Goal: Book appointment/travel/reservation

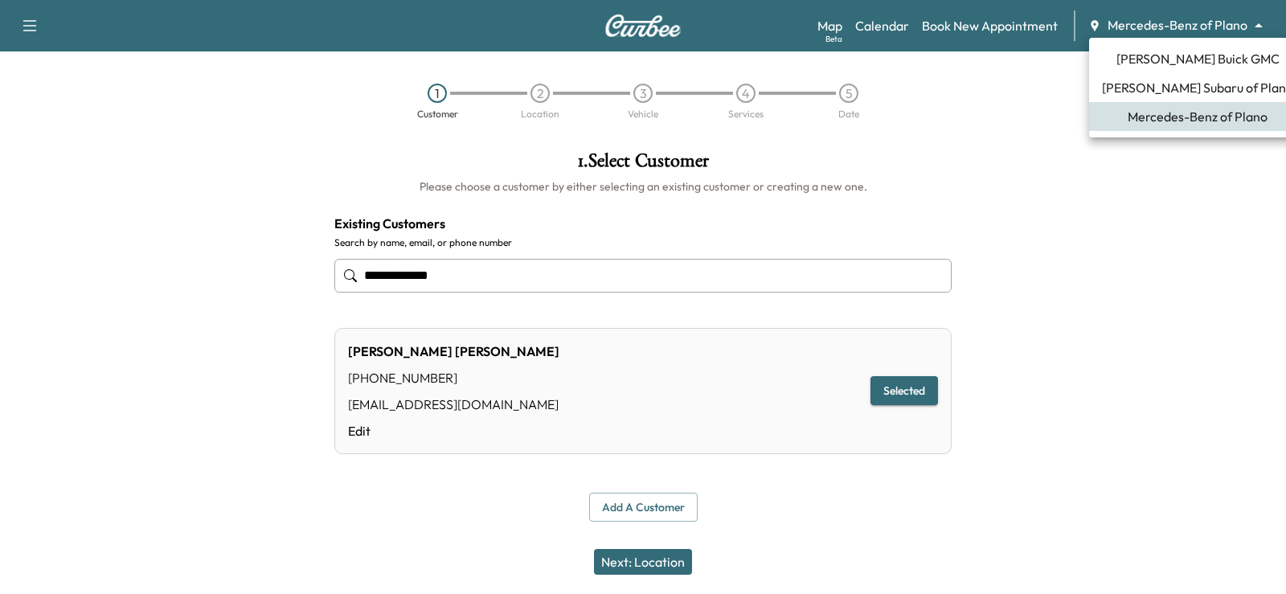
click at [1149, 19] on body "**********" at bounding box center [643, 297] width 1286 height 594
click at [1148, 115] on span "Mercedes-Benz of Plano" at bounding box center [1197, 116] width 140 height 19
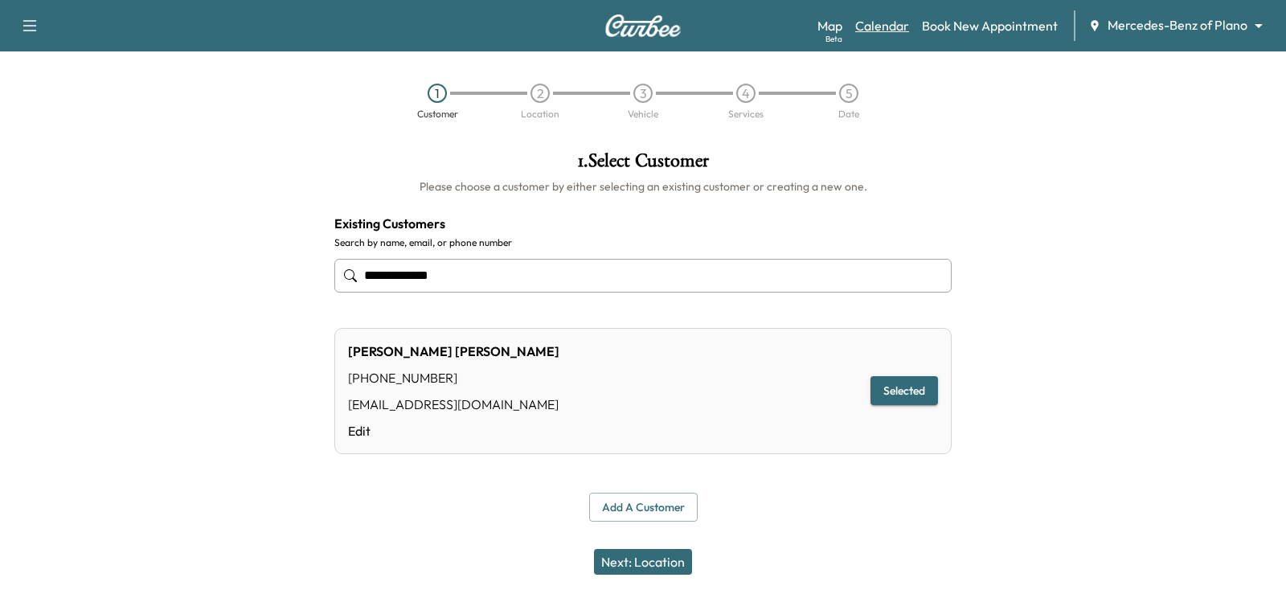
click at [886, 26] on link "Calendar" at bounding box center [882, 25] width 54 height 19
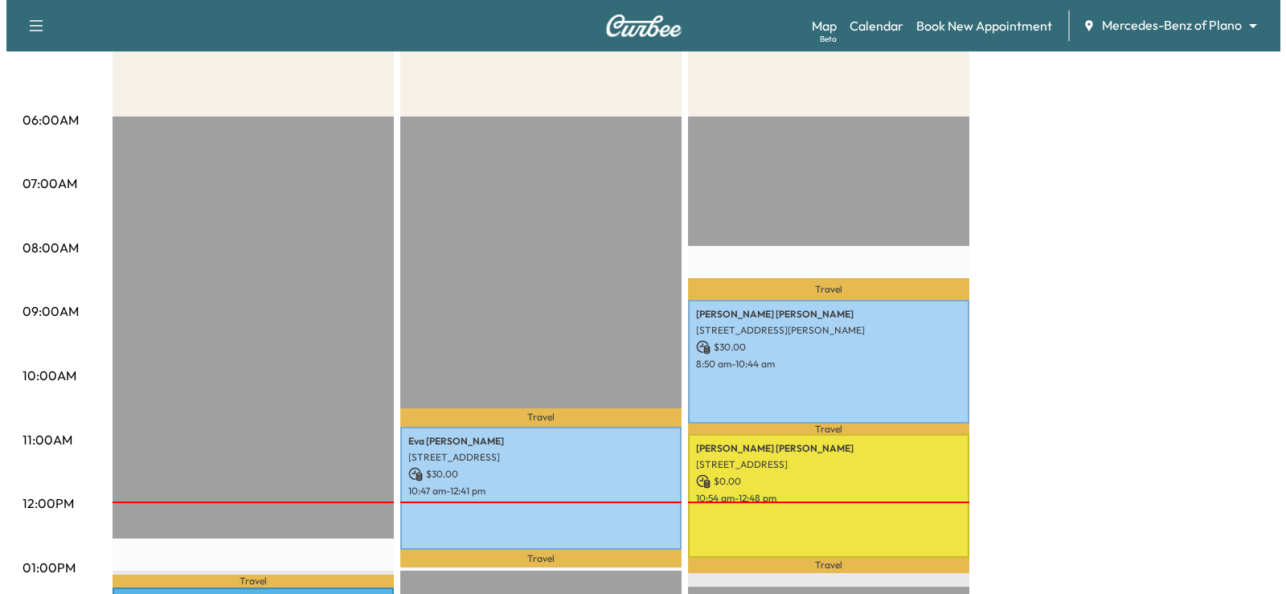
scroll to position [402, 0]
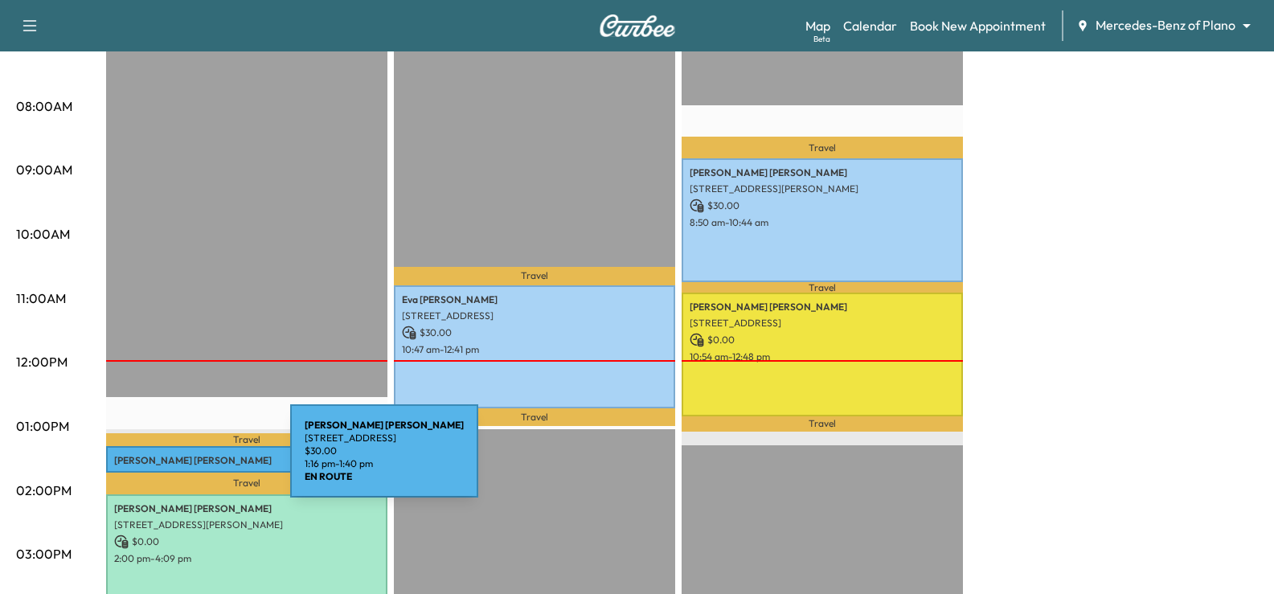
click at [170, 460] on p "[PERSON_NAME]" at bounding box center [246, 460] width 265 height 13
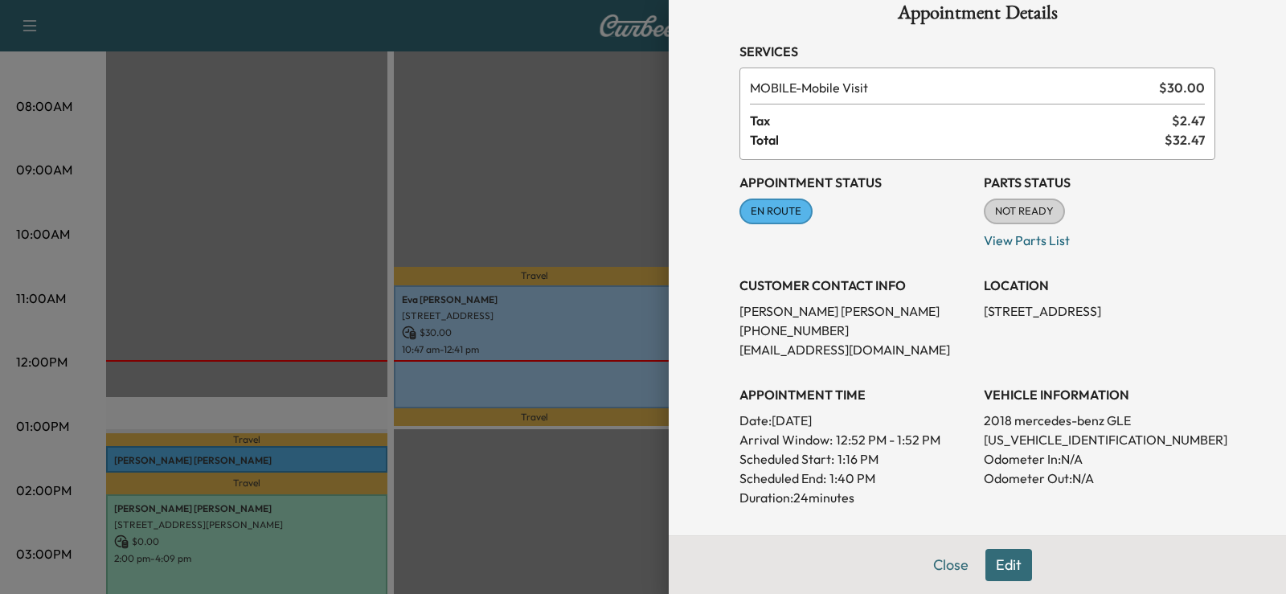
scroll to position [0, 0]
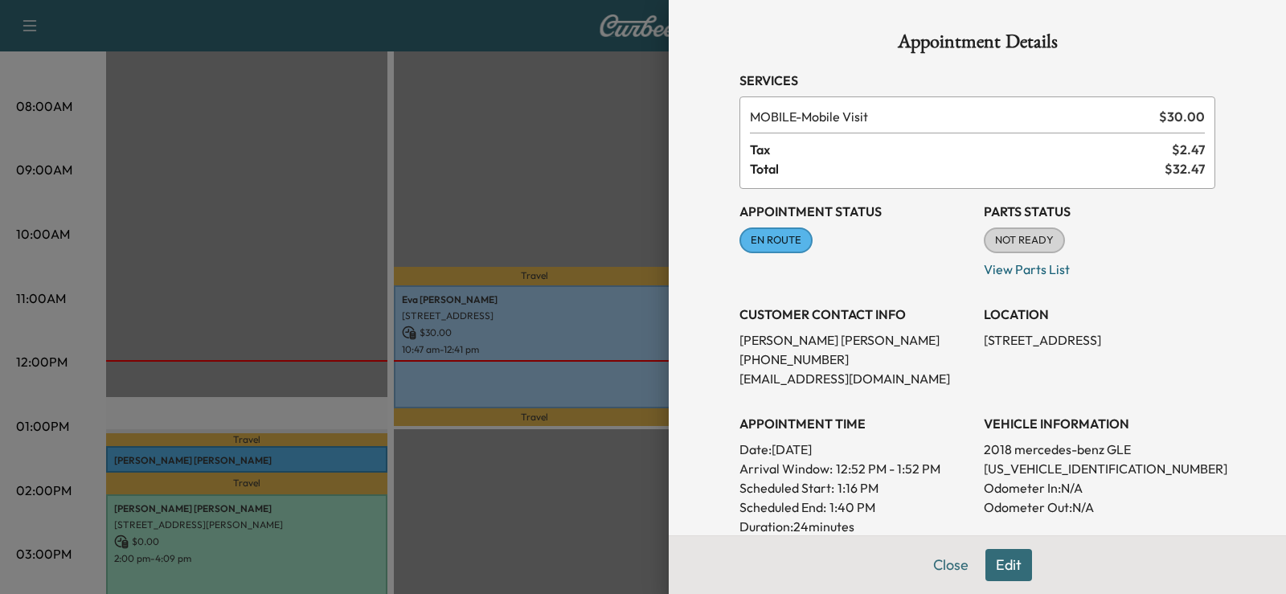
click at [995, 570] on button "Edit" at bounding box center [1008, 565] width 47 height 32
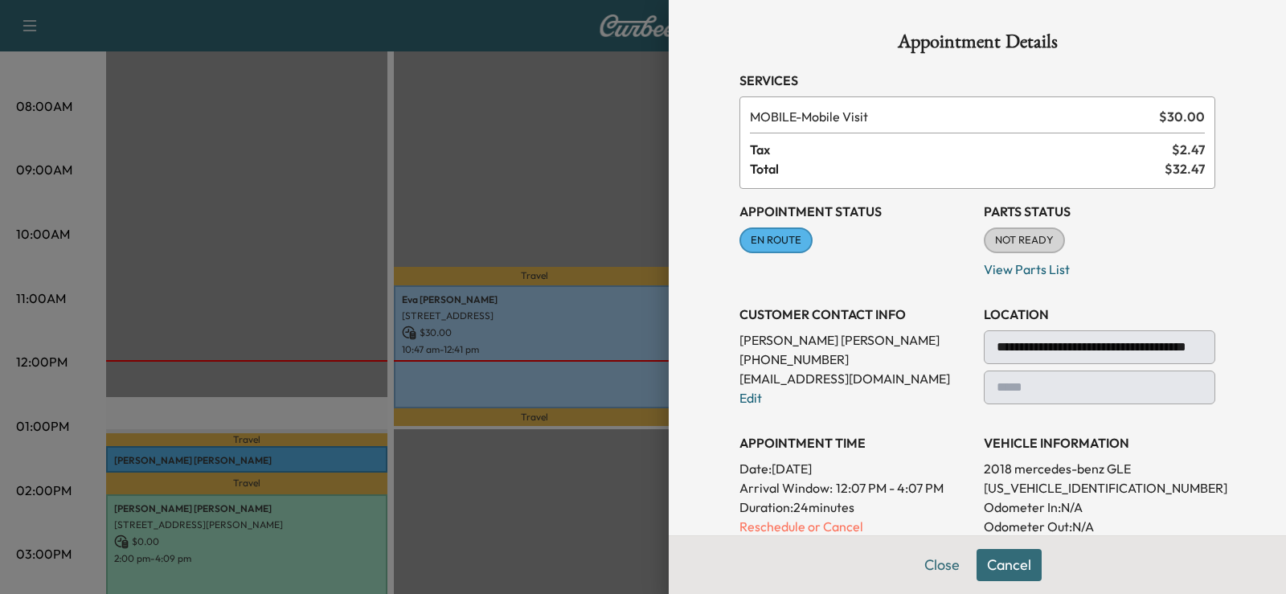
click at [1022, 461] on p "2018 mercedes-benz GLE" at bounding box center [1099, 468] width 231 height 19
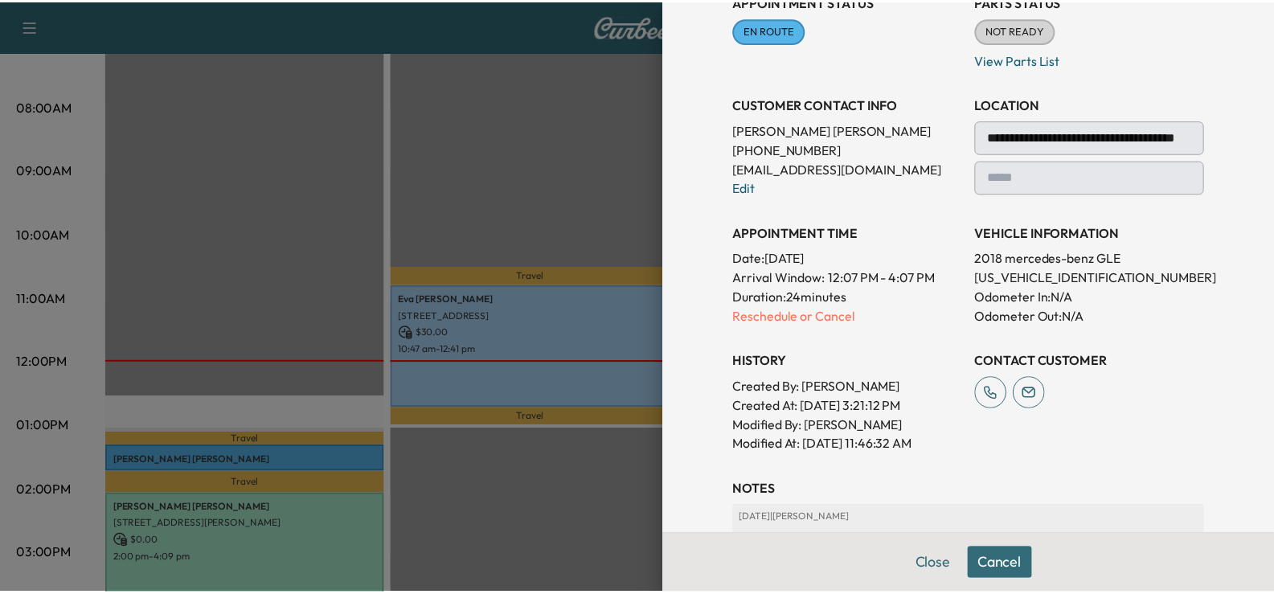
scroll to position [161, 0]
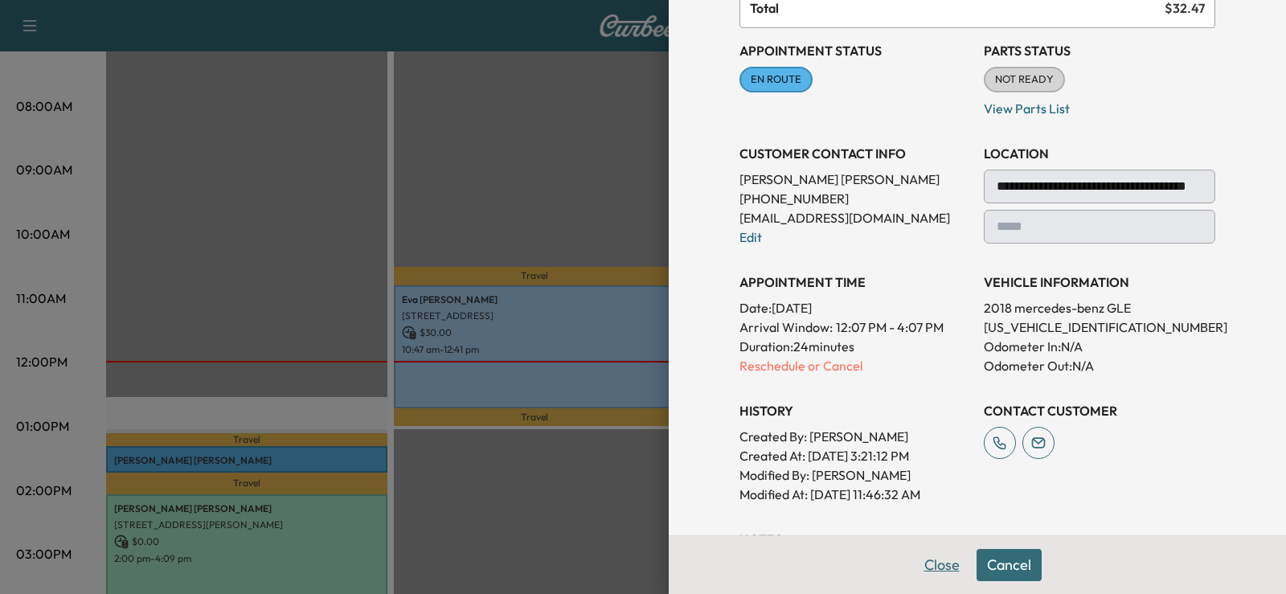
click at [924, 556] on button "Close" at bounding box center [942, 565] width 56 height 32
